Goal: Transaction & Acquisition: Purchase product/service

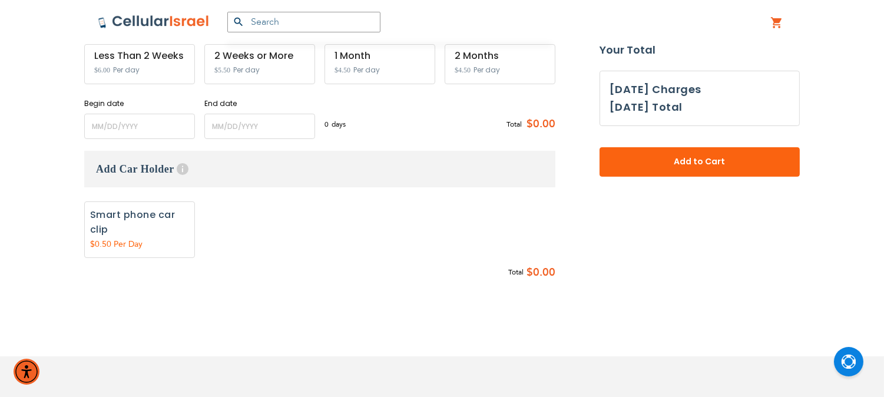
scroll to position [392, 0]
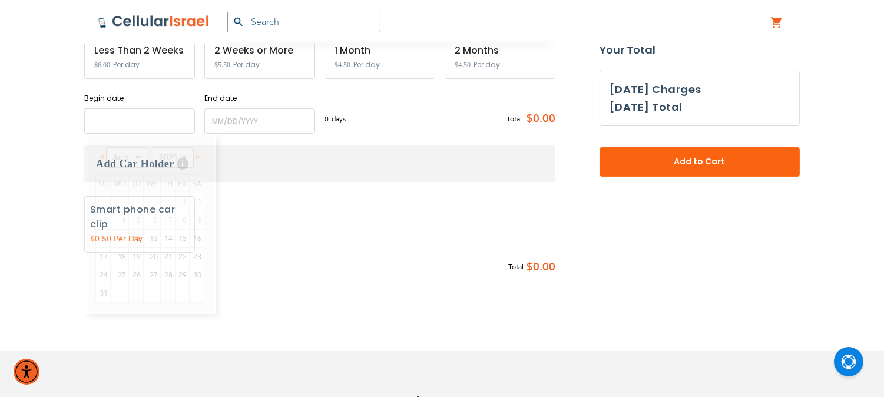
click at [156, 118] on input "name" at bounding box center [139, 120] width 111 height 25
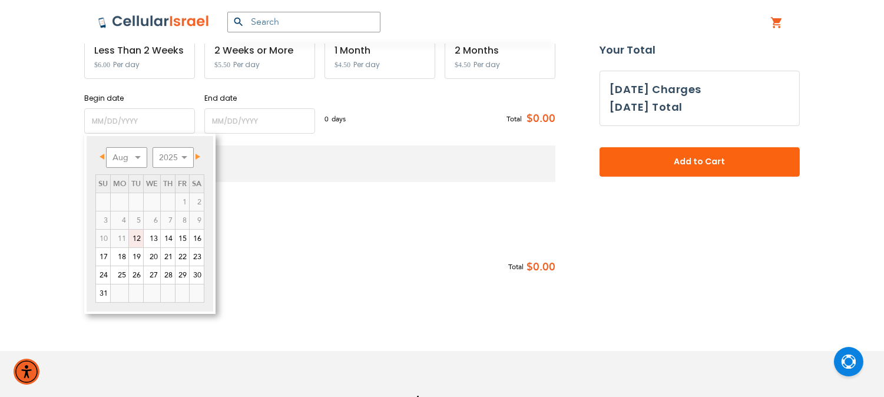
click at [134, 241] on link "12" at bounding box center [136, 239] width 14 height 18
type input "[DATE]"
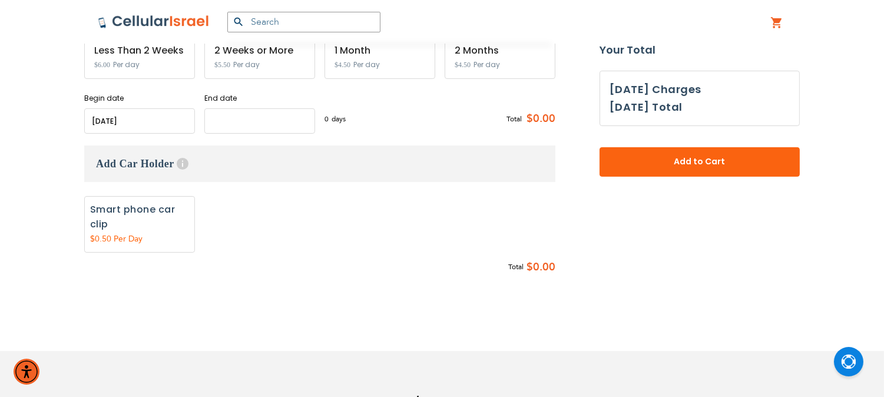
click at [218, 125] on input "name" at bounding box center [259, 120] width 111 height 25
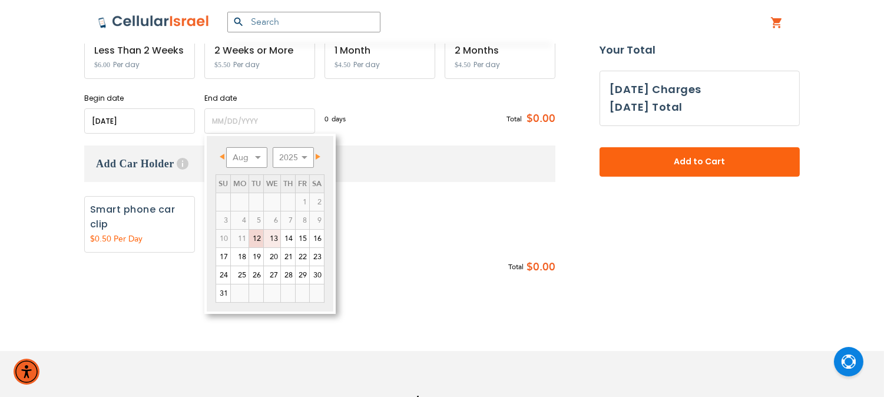
click at [278, 238] on link "13" at bounding box center [272, 239] width 16 height 18
type input "[DATE]"
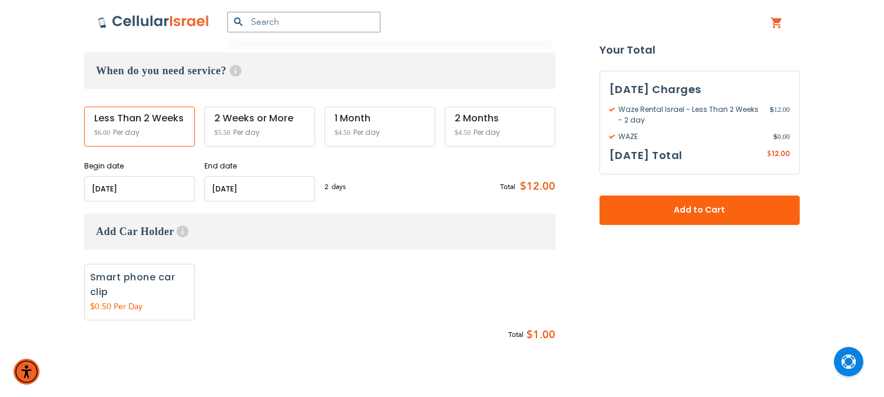
scroll to position [327, 0]
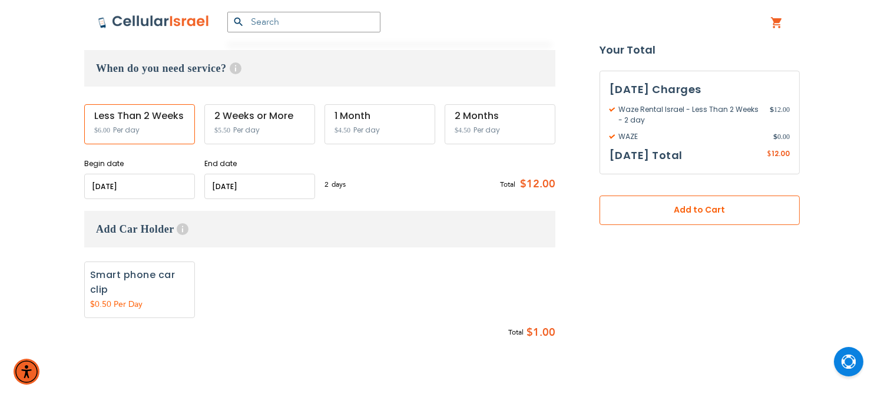
click at [656, 218] on button "Add to Cart" at bounding box center [699, 209] width 200 height 29
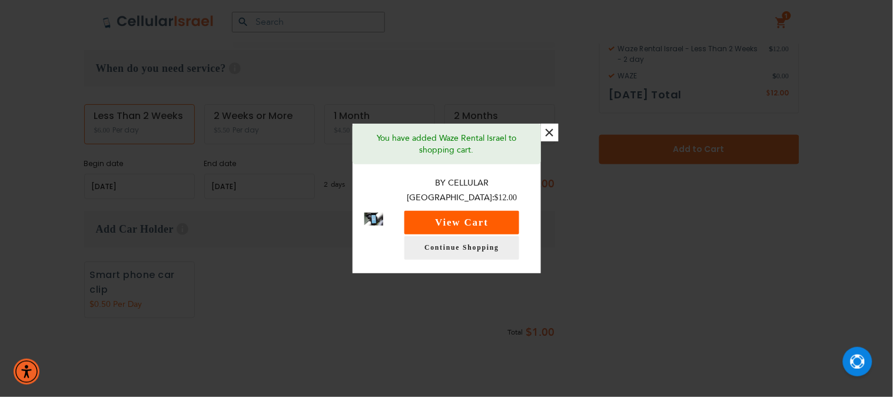
click at [509, 221] on button "View Cart" at bounding box center [461, 223] width 115 height 24
